Goal: Information Seeking & Learning: Understand process/instructions

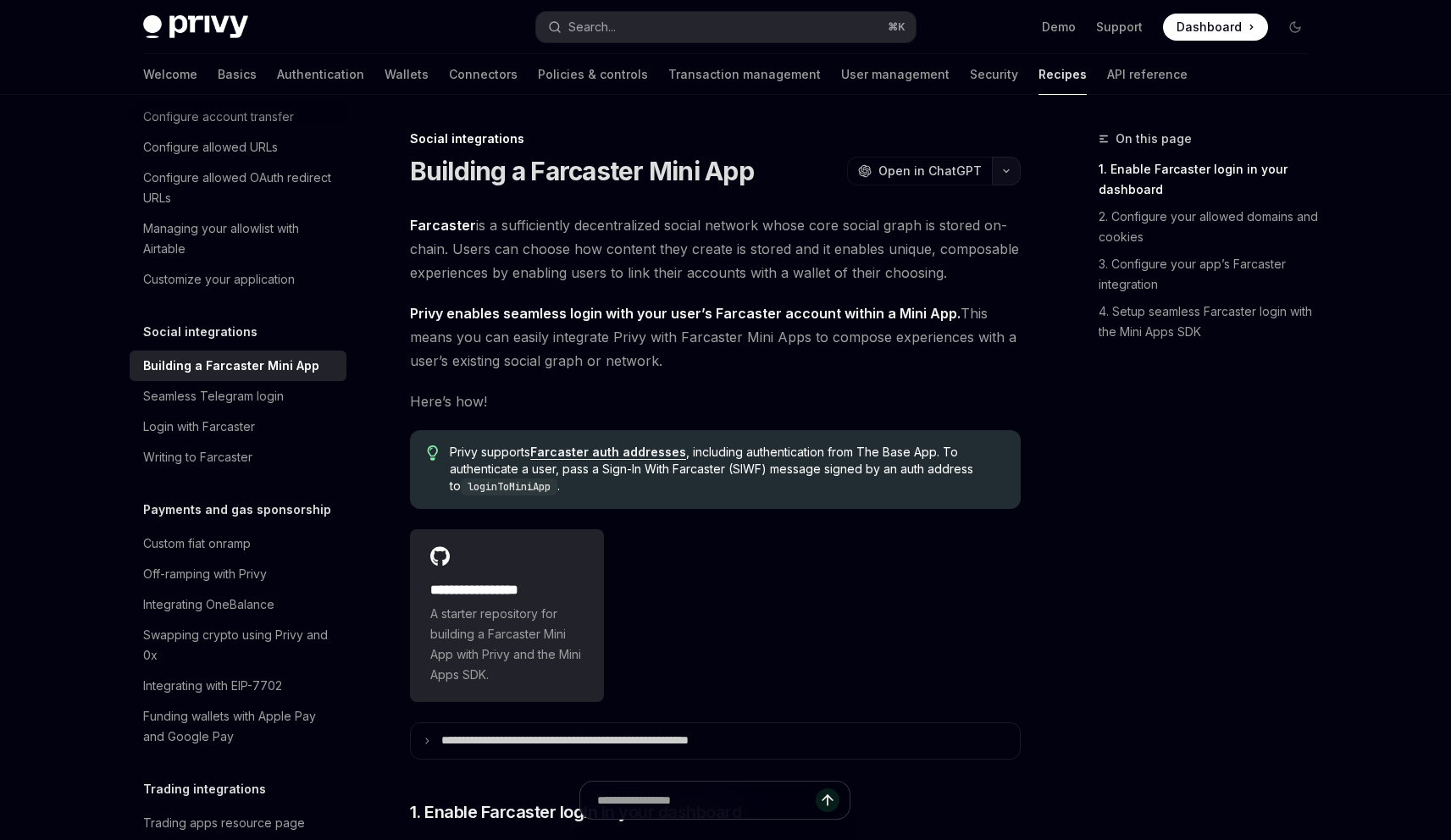
click at [1012, 169] on icon "button" at bounding box center [1006, 171] width 20 height 7
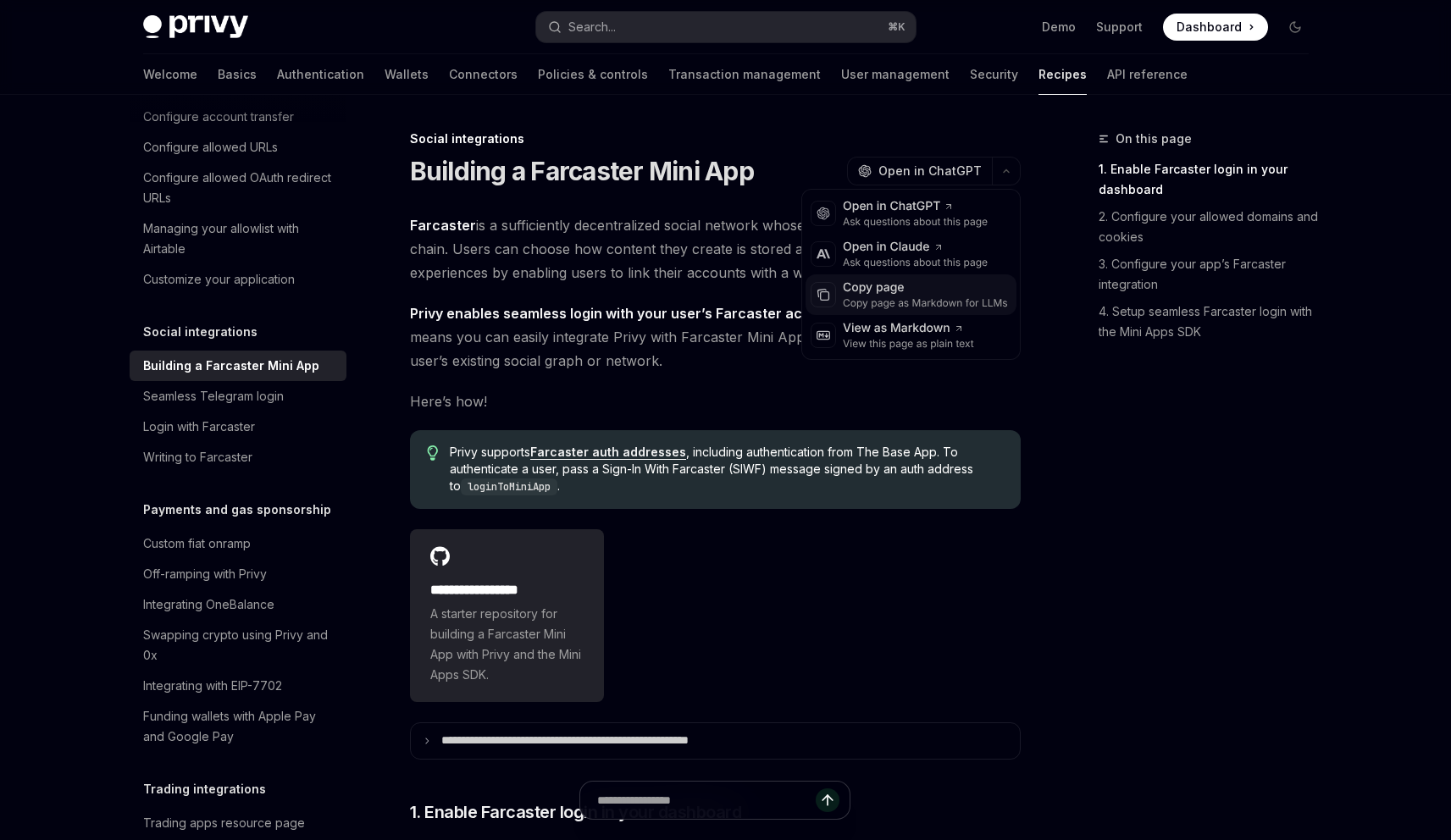
click at [877, 301] on div "Copy page as Markdown for LLMs" at bounding box center [926, 304] width 165 height 14
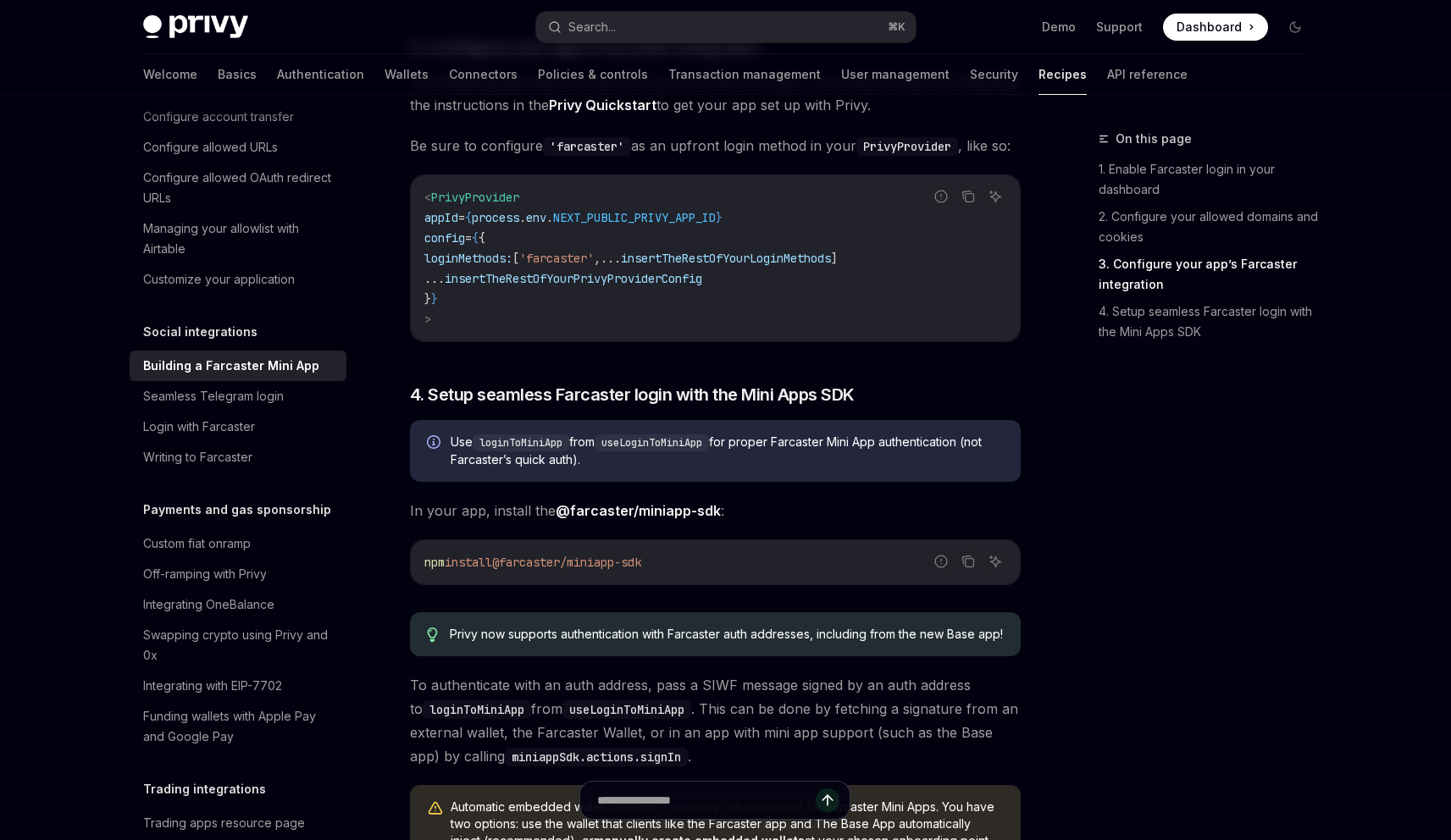
scroll to position [1386, 0]
drag, startPoint x: 439, startPoint y: 403, endPoint x: 813, endPoint y: 517, distance: 391.0
click at [813, 517] on div "**********" at bounding box center [715, 308] width 611 height 2962
copy div "4. Setup seamless Farcaster login with the Mini Apps SDK Use loginToMiniApp fro…"
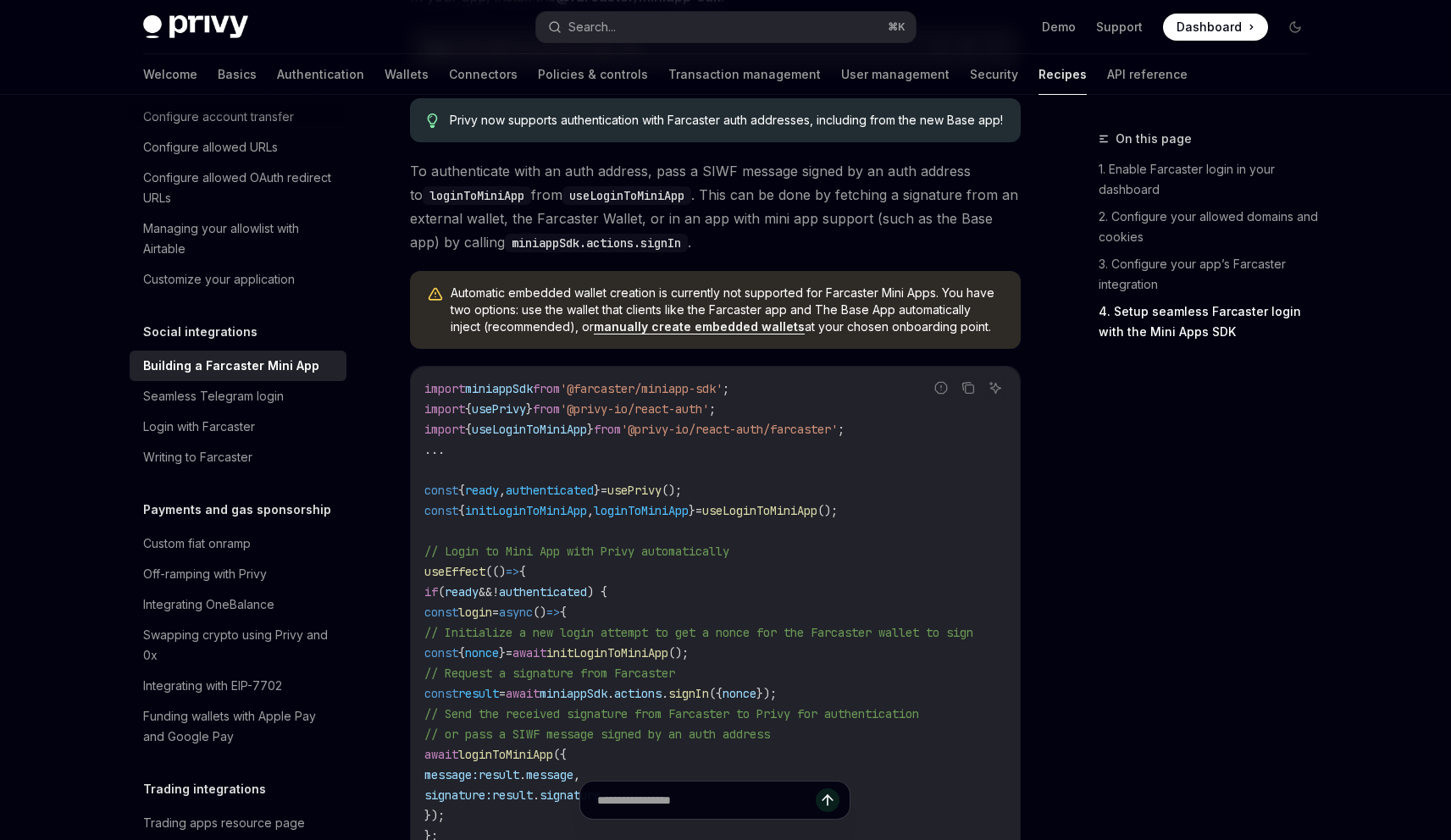
scroll to position [1898, 0]
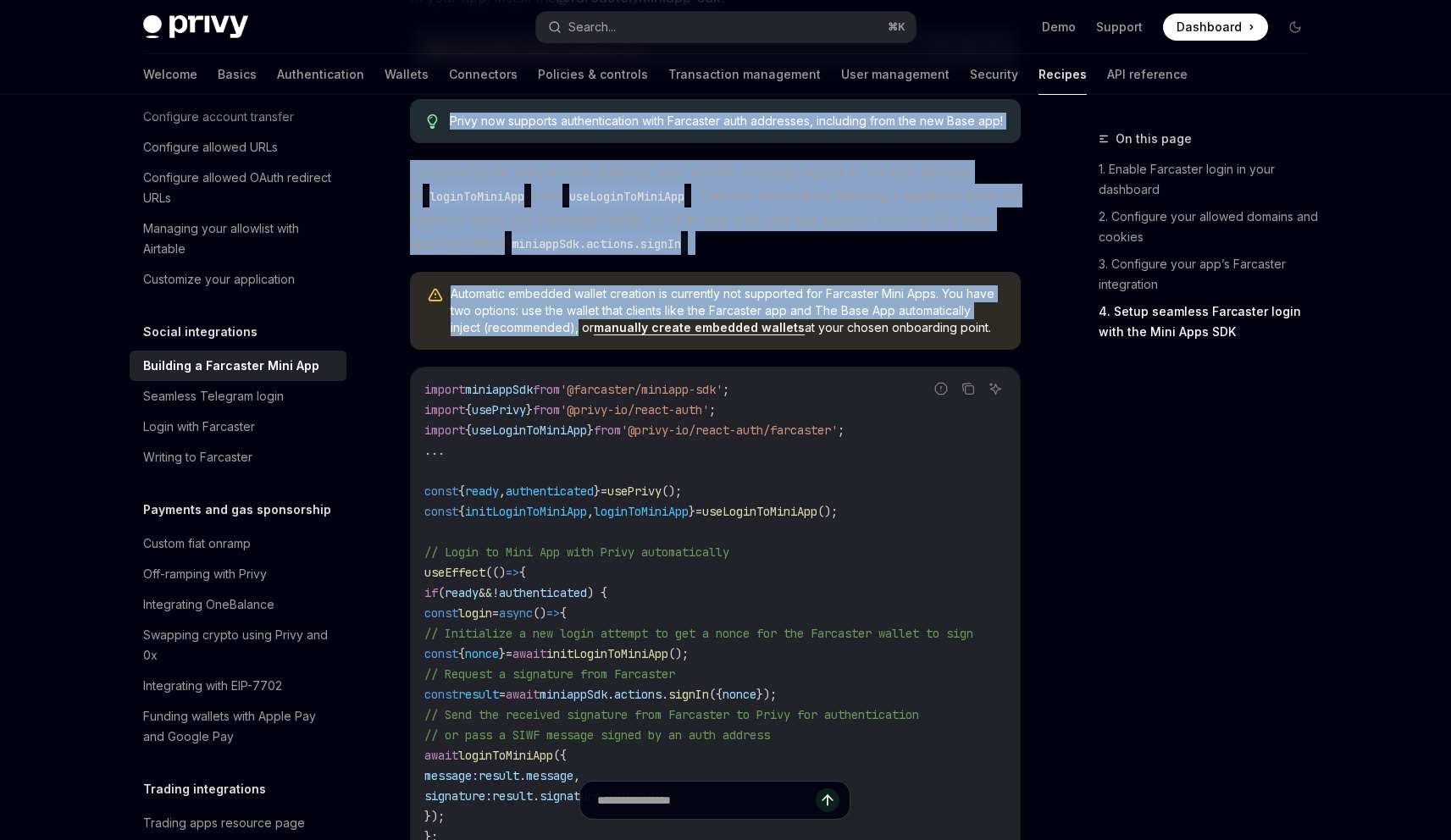
drag, startPoint x: 396, startPoint y: 161, endPoint x: 578, endPoint y: 392, distance: 294.1
copy div "Privy now supports authentication with Farcaster auth addresses, including from…"
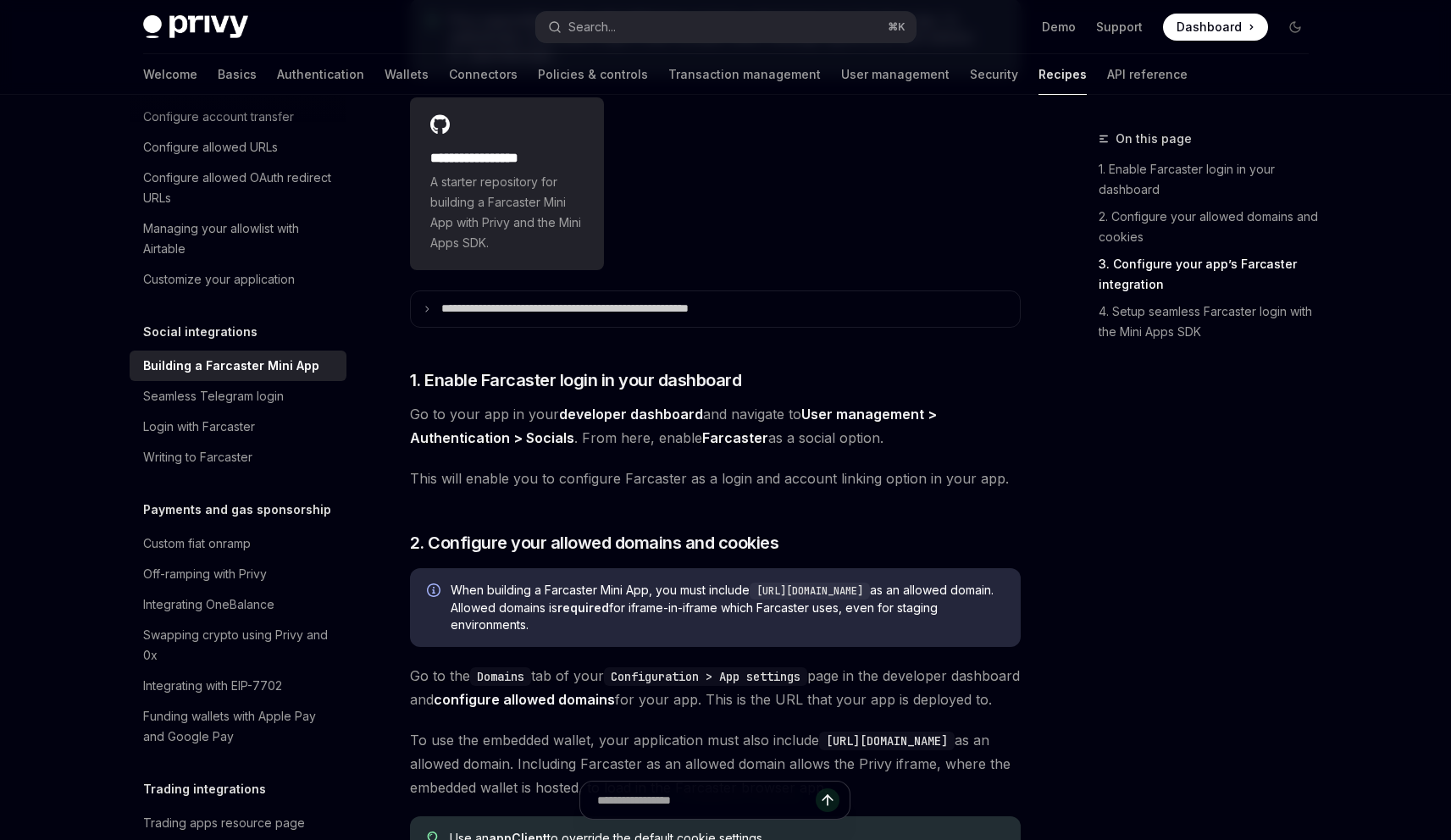
scroll to position [0, 0]
